Goal: Task Accomplishment & Management: Manage account settings

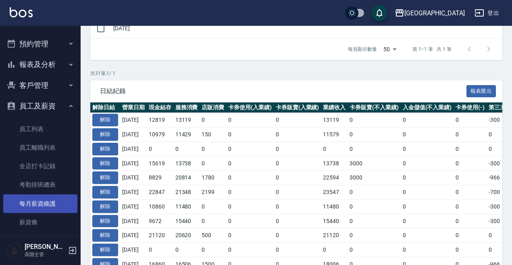
scroll to position [279, 0]
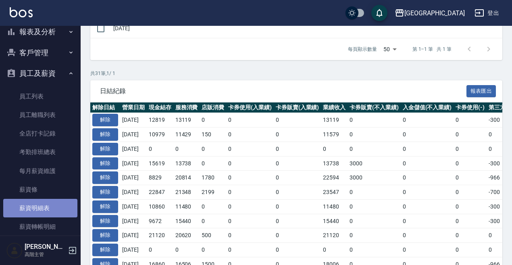
click at [42, 205] on link "薪資明細表" at bounding box center [40, 208] width 74 height 19
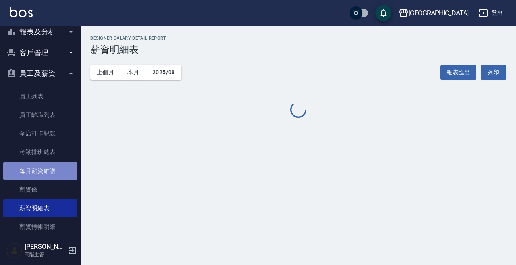
click at [52, 172] on link "每月薪資維護" at bounding box center [40, 171] width 74 height 19
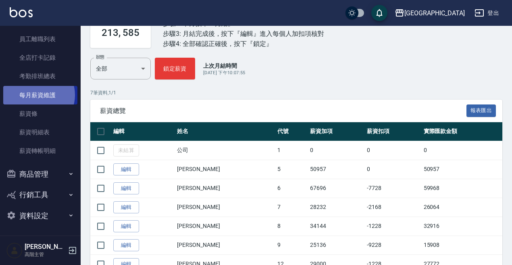
scroll to position [108, 0]
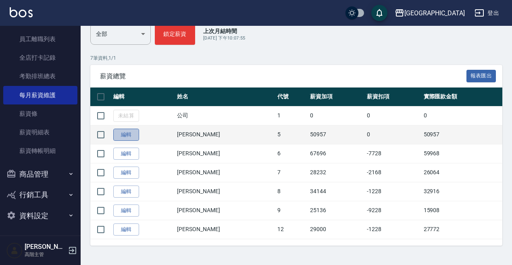
click at [130, 132] on link "編輯" at bounding box center [126, 134] width 26 height 12
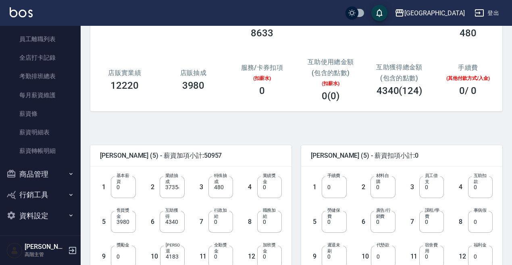
scroll to position [77, 0]
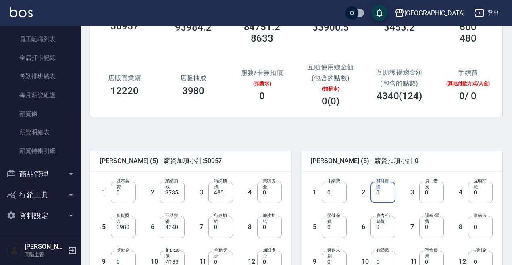
drag, startPoint x: 376, startPoint y: 200, endPoint x: 380, endPoint y: 194, distance: 7.3
click at [377, 200] on input "0" at bounding box center [382, 192] width 25 height 22
type input "1420"
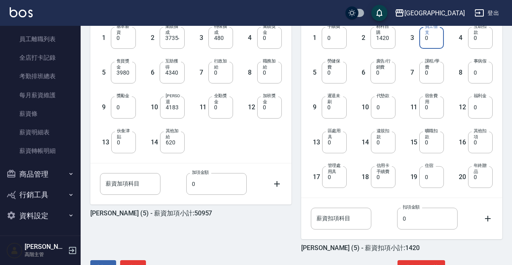
scroll to position [259, 0]
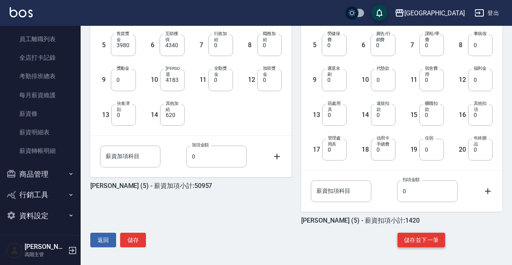
click at [417, 240] on button "儲存並下一筆" at bounding box center [421, 239] width 48 height 15
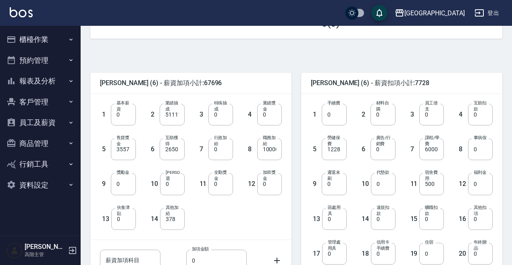
scroll to position [161, 0]
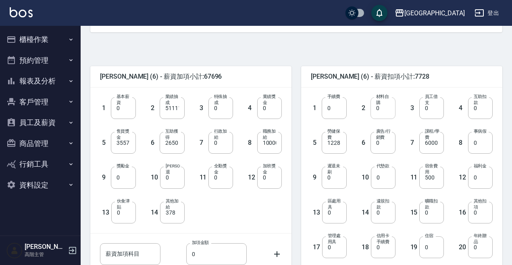
click at [389, 106] on input "0" at bounding box center [382, 108] width 25 height 22
type input "9925"
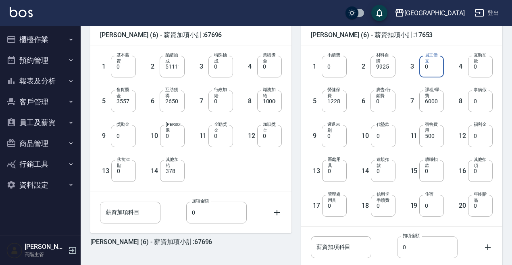
scroll to position [259, 0]
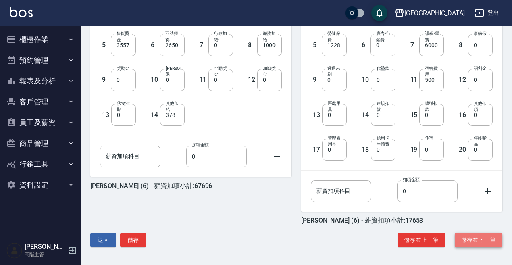
click at [469, 238] on button "儲存並下一筆" at bounding box center [478, 239] width 48 height 15
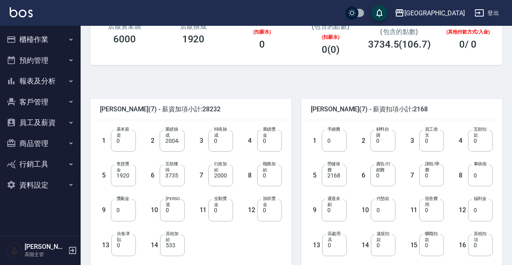
scroll to position [97, 0]
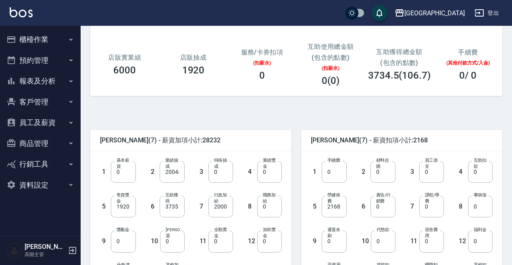
drag, startPoint x: 381, startPoint y: 168, endPoint x: 388, endPoint y: 168, distance: 6.5
click at [387, 168] on label "材料自購" at bounding box center [383, 163] width 15 height 12
click at [387, 168] on input "0" at bounding box center [382, 172] width 25 height 22
type input "3800"
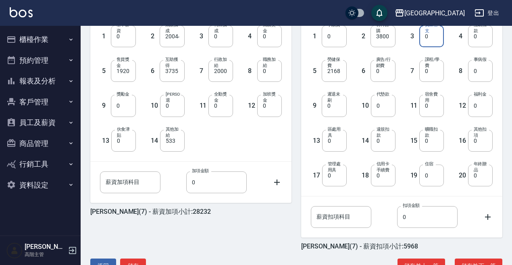
scroll to position [259, 0]
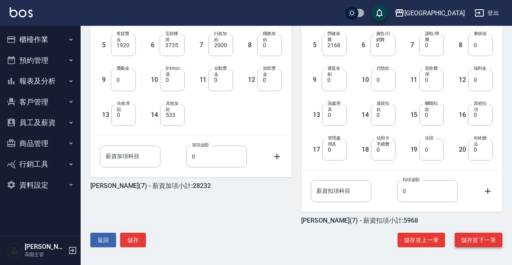
click at [480, 239] on button "儲存並下一筆" at bounding box center [478, 239] width 48 height 15
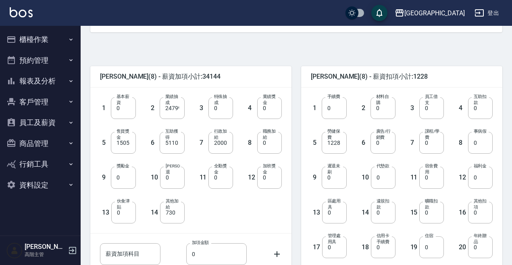
scroll to position [201, 0]
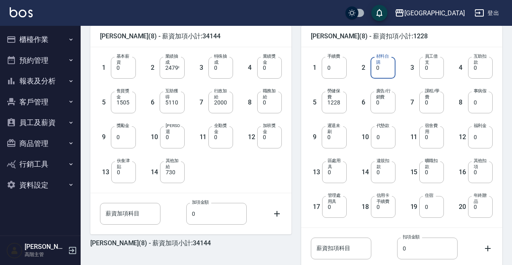
click at [383, 70] on input "0" at bounding box center [382, 68] width 25 height 22
type input "2730"
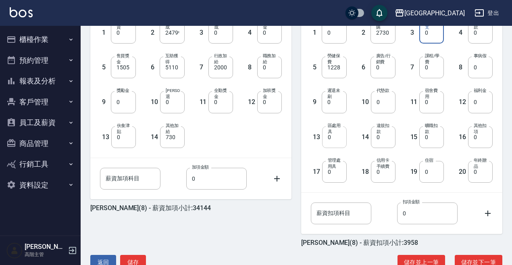
scroll to position [259, 0]
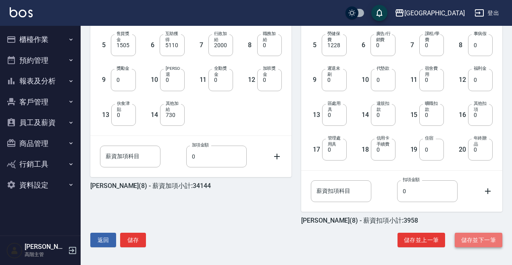
click at [483, 236] on button "儲存並下一筆" at bounding box center [478, 239] width 48 height 15
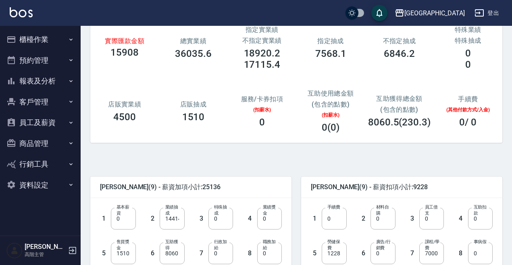
scroll to position [161, 0]
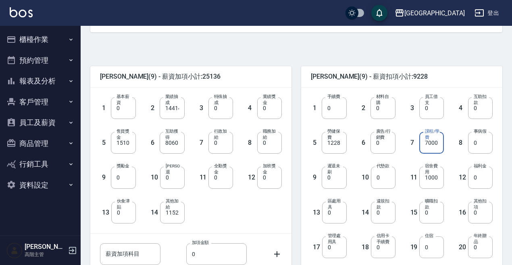
click at [439, 142] on input "7000" at bounding box center [431, 143] width 25 height 22
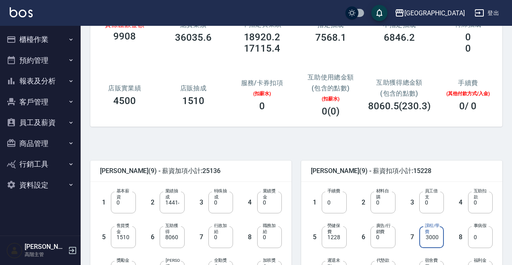
scroll to position [81, 0]
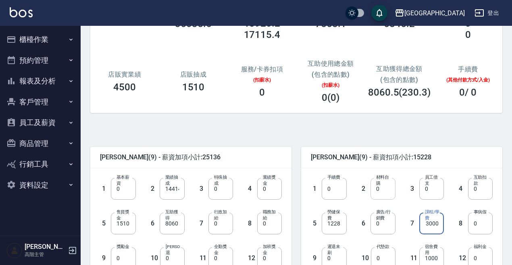
type input "13000"
click at [387, 188] on input "0" at bounding box center [382, 189] width 25 height 22
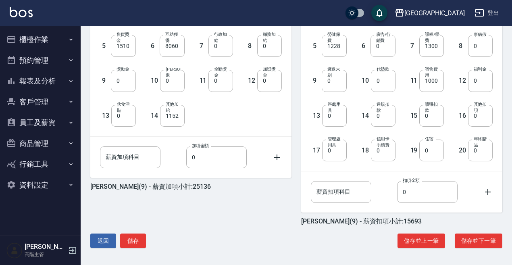
scroll to position [259, 0]
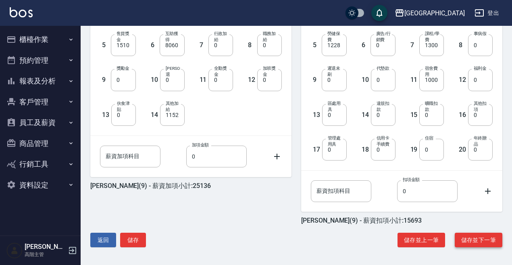
type input "465"
click at [470, 238] on button "儲存並下一筆" at bounding box center [478, 239] width 48 height 15
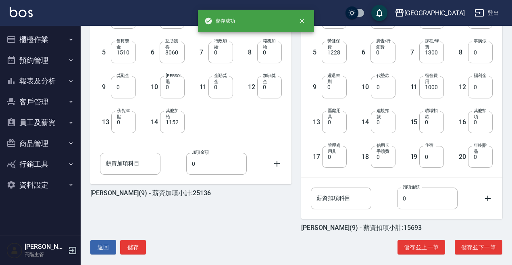
scroll to position [192, 0]
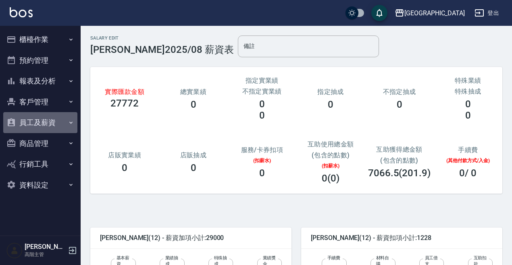
click at [43, 119] on button "員工及薪資" at bounding box center [40, 122] width 74 height 21
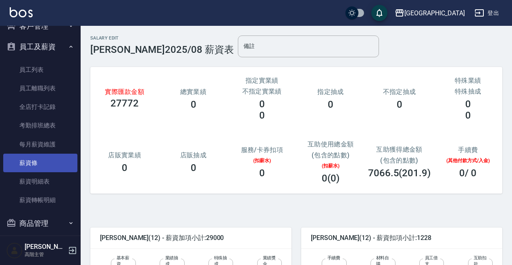
scroll to position [81, 0]
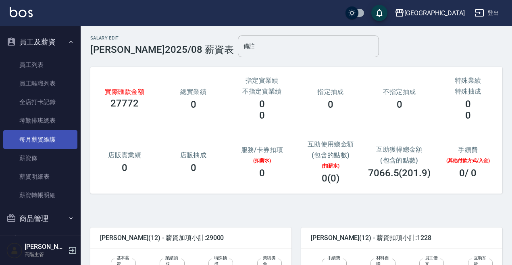
click at [42, 138] on link "每月薪資維護" at bounding box center [40, 139] width 74 height 19
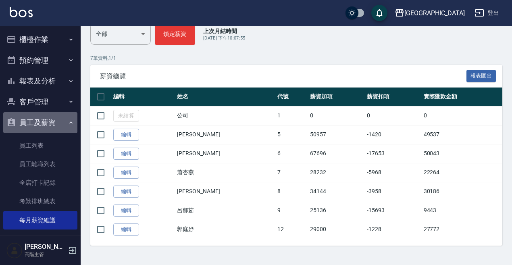
click at [44, 120] on button "員工及薪資" at bounding box center [40, 122] width 74 height 21
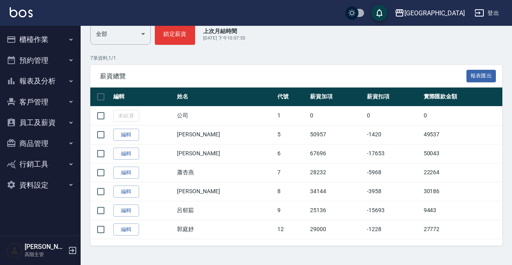
click at [41, 35] on button "櫃檯作業" at bounding box center [40, 39] width 74 height 21
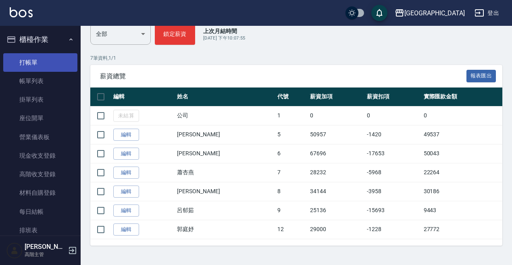
click at [37, 58] on link "打帳單" at bounding box center [40, 62] width 74 height 19
